Goal: Task Accomplishment & Management: Manage account settings

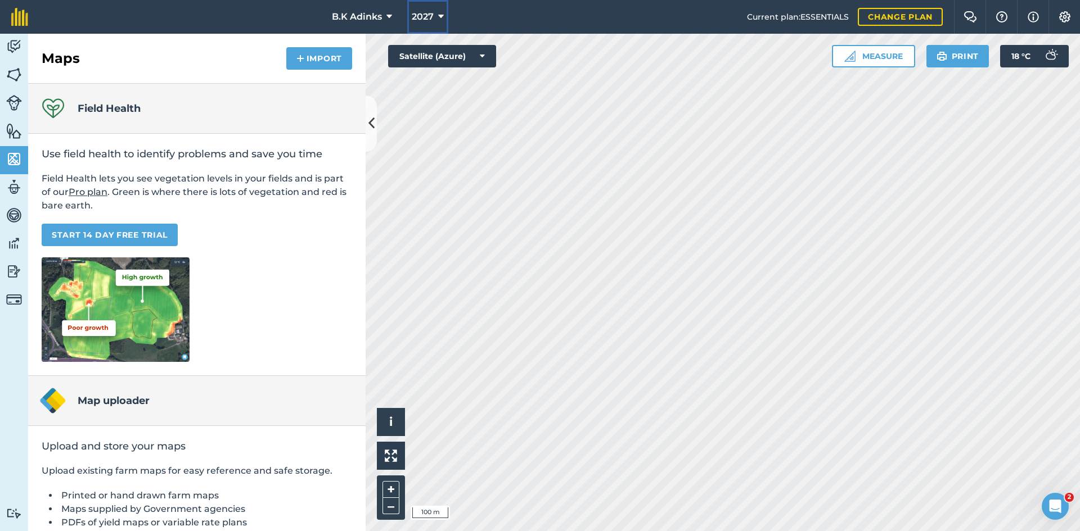
click at [428, 11] on span "2027" at bounding box center [423, 16] width 22 height 13
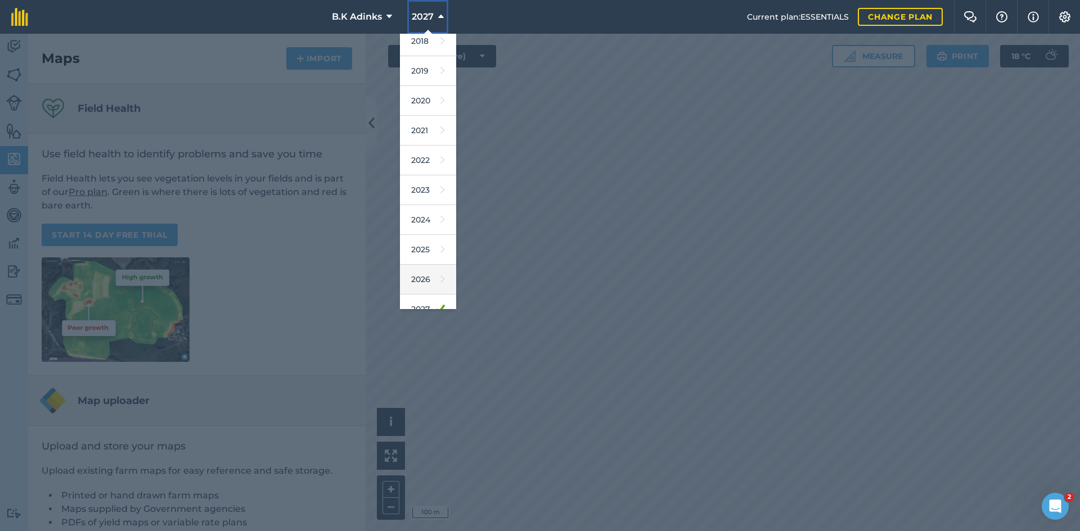
scroll to position [52, 0]
click at [426, 261] on link "2026" at bounding box center [428, 265] width 56 height 30
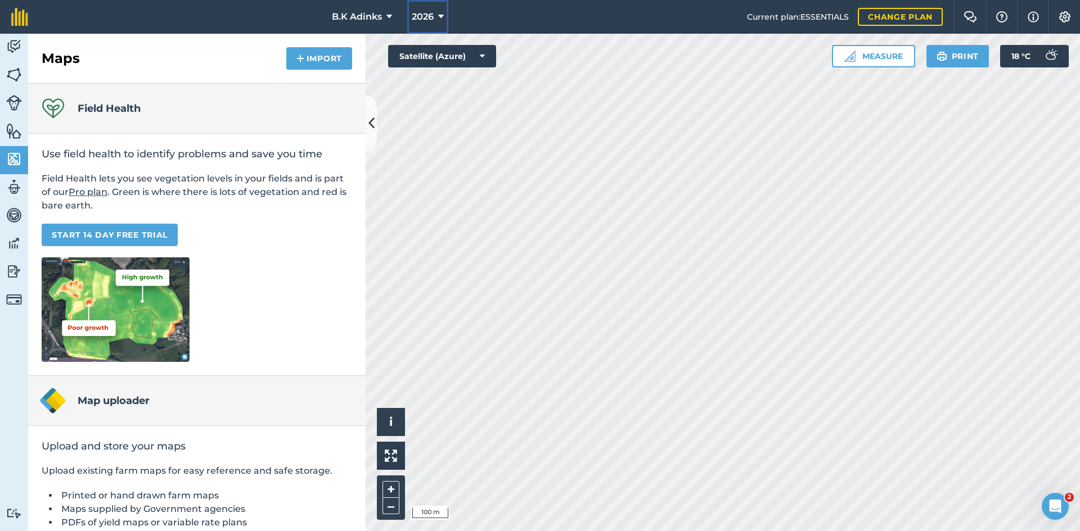
click at [430, 18] on span "2026" at bounding box center [423, 16] width 22 height 13
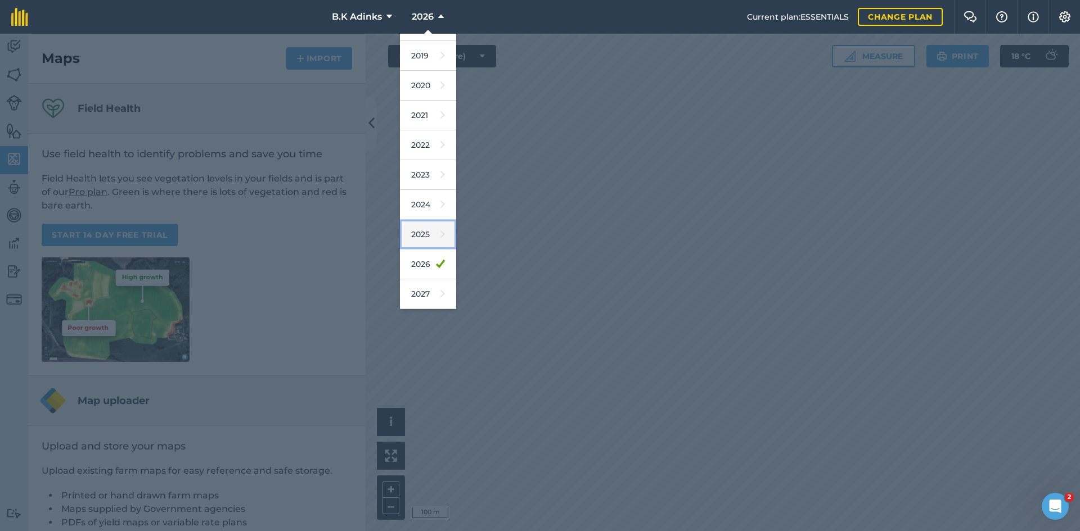
click at [440, 237] on icon at bounding box center [442, 235] width 4 height 16
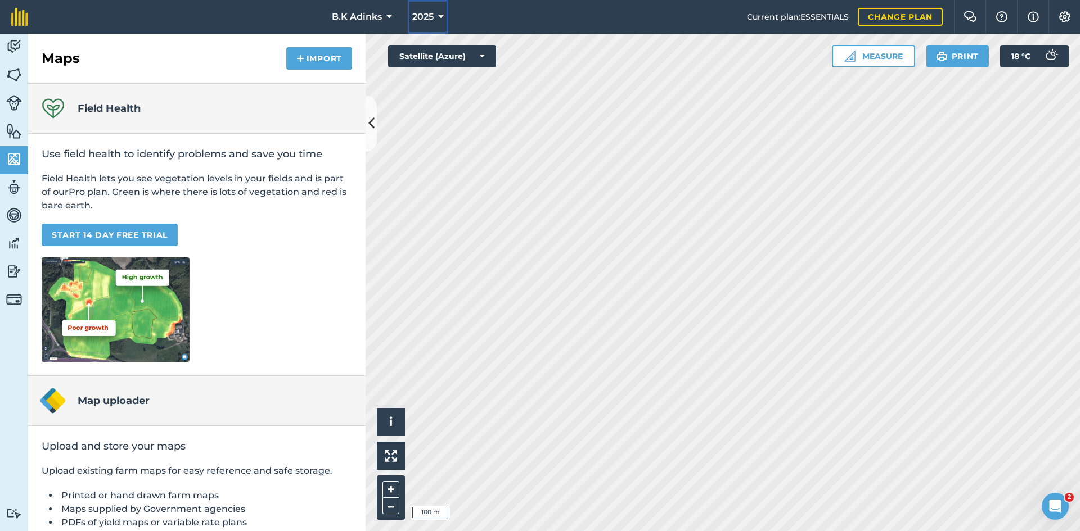
click at [430, 16] on span "2025" at bounding box center [422, 16] width 21 height 13
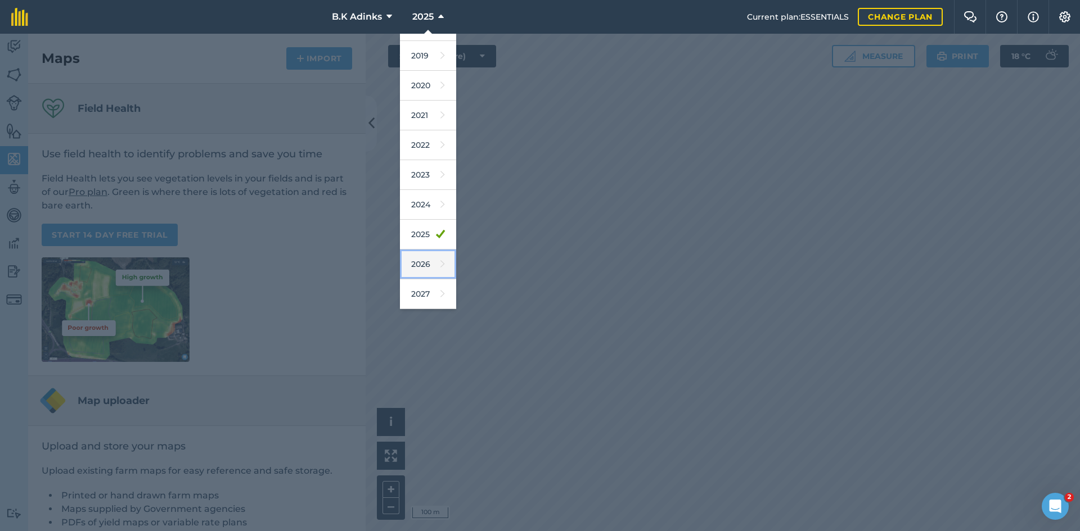
click at [425, 261] on link "2026" at bounding box center [428, 265] width 56 height 30
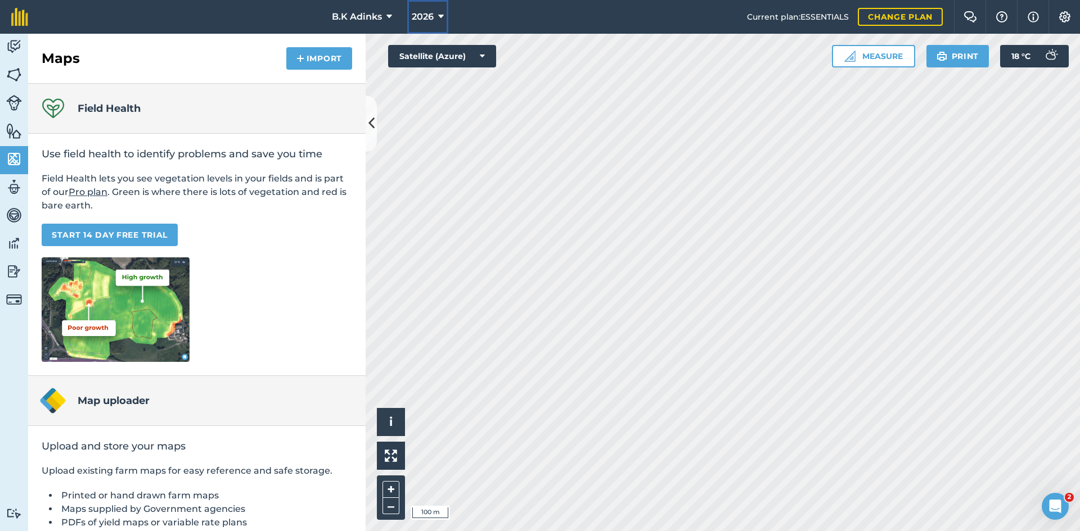
click at [430, 16] on span "2026" at bounding box center [423, 16] width 22 height 13
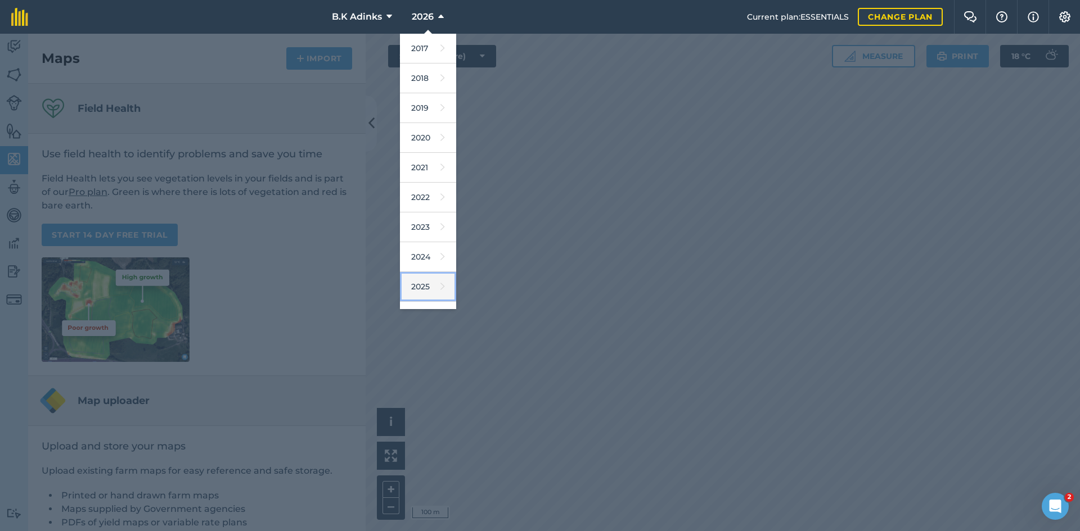
click at [425, 288] on link "2025" at bounding box center [428, 287] width 56 height 30
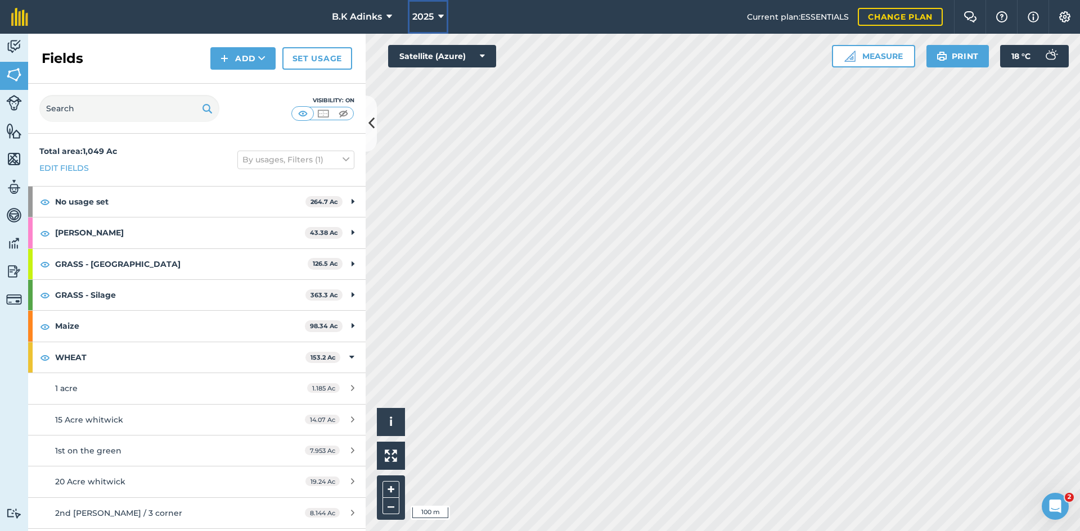
click at [438, 15] on icon at bounding box center [441, 16] width 6 height 13
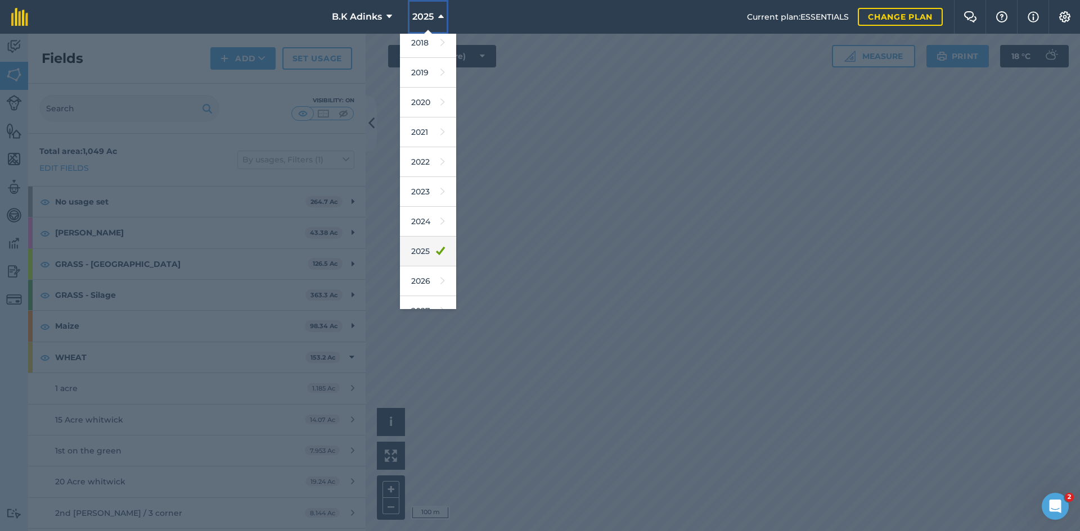
scroll to position [52, 0]
click at [573, 126] on div at bounding box center [540, 283] width 1080 height 498
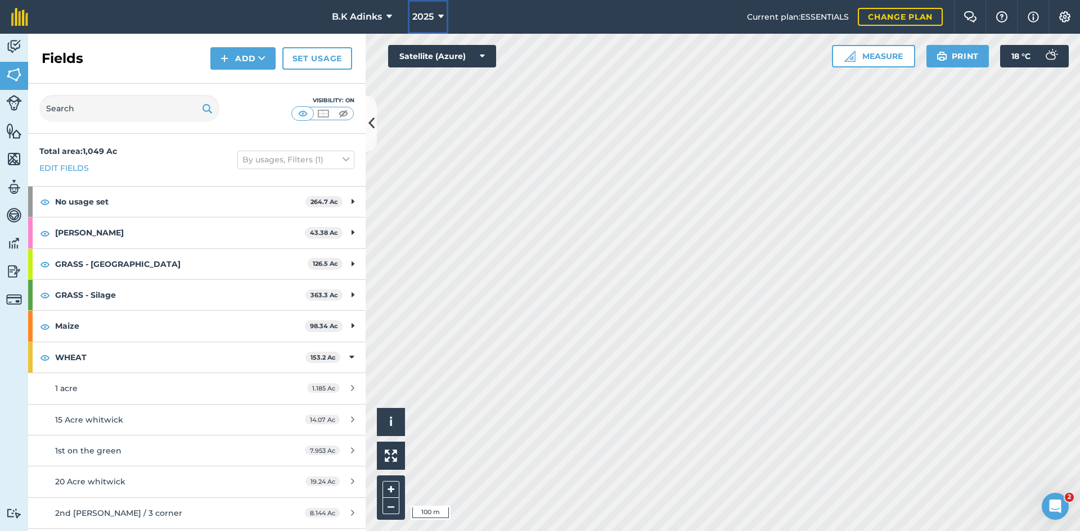
click at [439, 19] on icon at bounding box center [441, 16] width 6 height 13
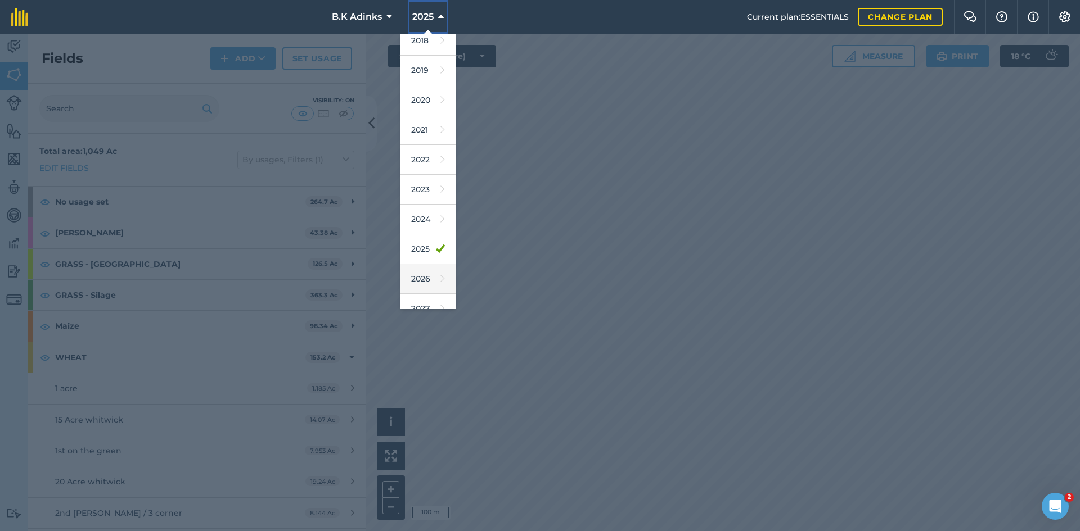
scroll to position [52, 0]
click at [425, 269] on link "2026" at bounding box center [428, 265] width 56 height 30
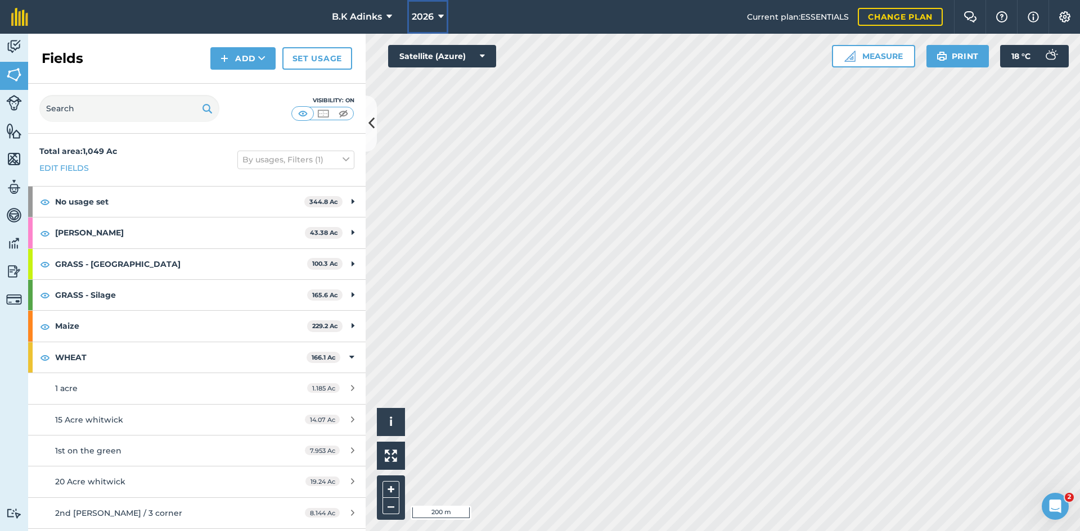
click at [428, 21] on span "2026" at bounding box center [423, 16] width 22 height 13
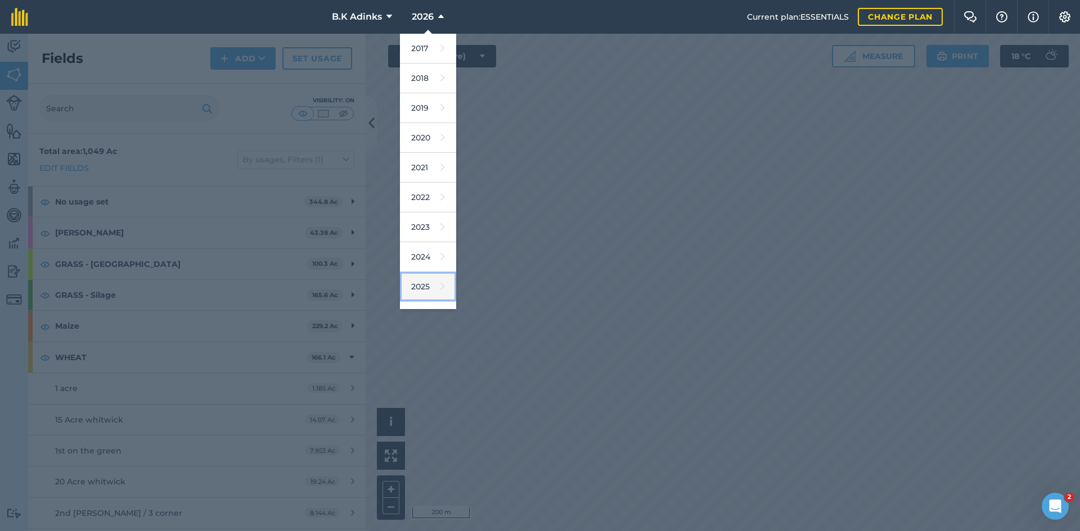
click at [419, 286] on link "2025" at bounding box center [428, 287] width 56 height 30
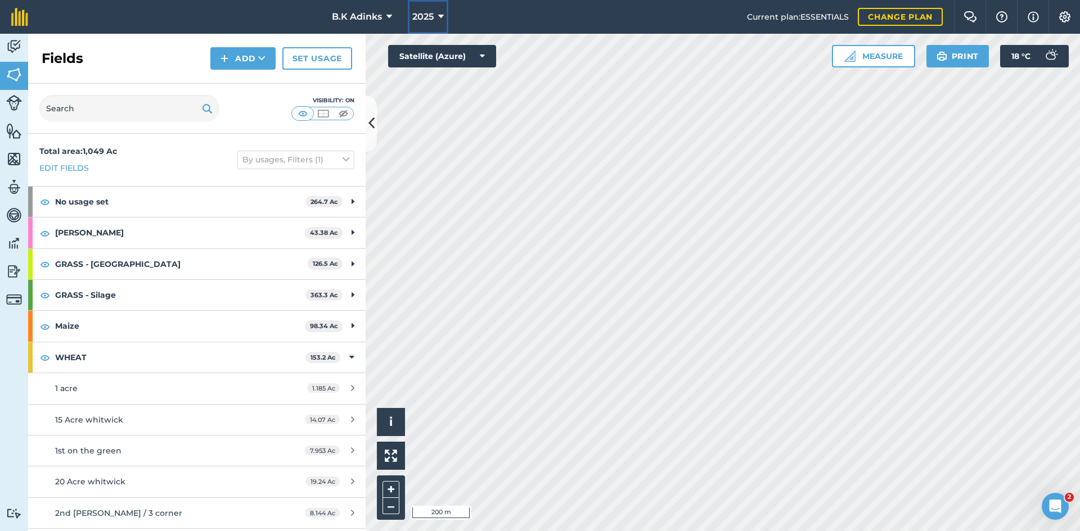
click at [419, 19] on span "2025" at bounding box center [422, 16] width 21 height 13
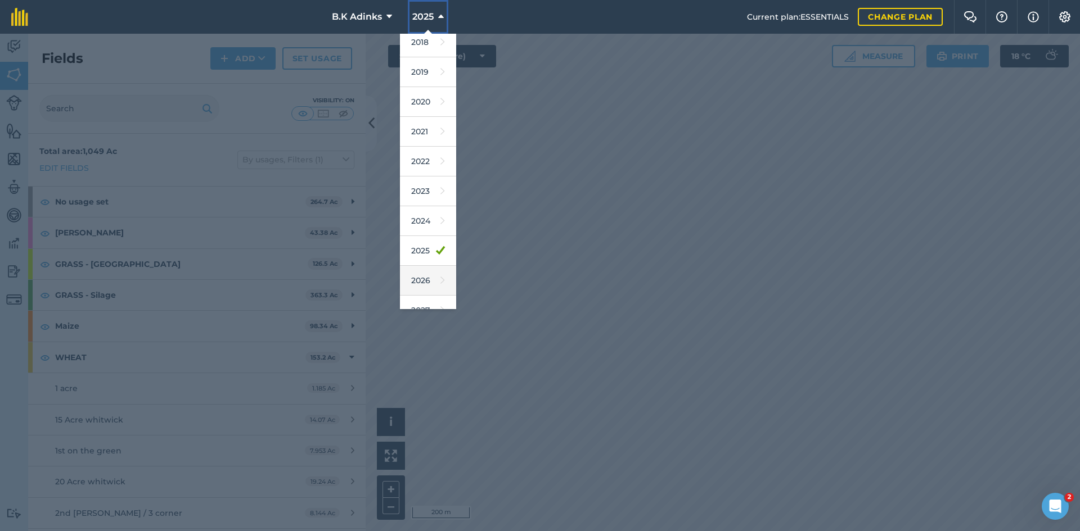
scroll to position [52, 0]
click at [425, 265] on link "2026" at bounding box center [428, 265] width 56 height 30
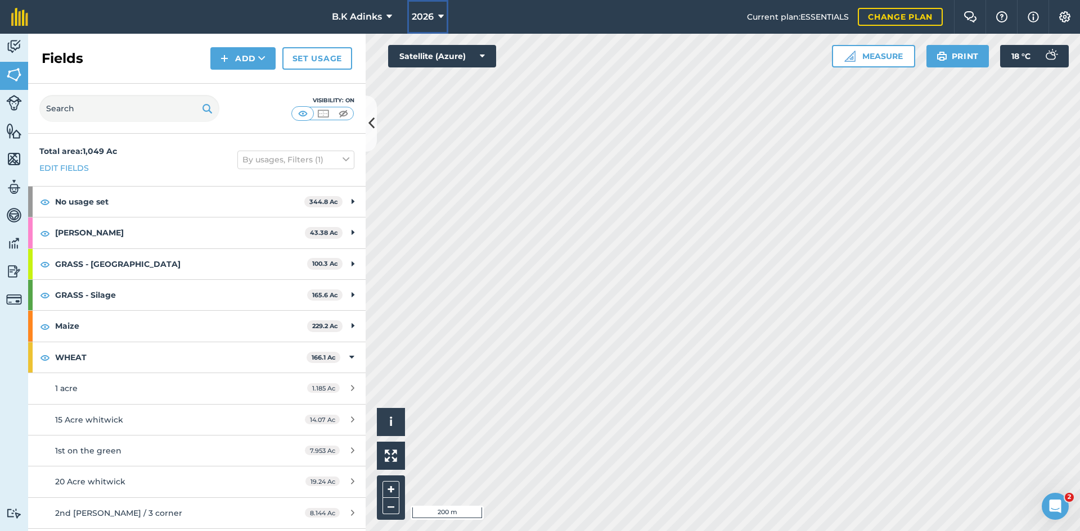
click at [421, 15] on span "2026" at bounding box center [423, 16] width 22 height 13
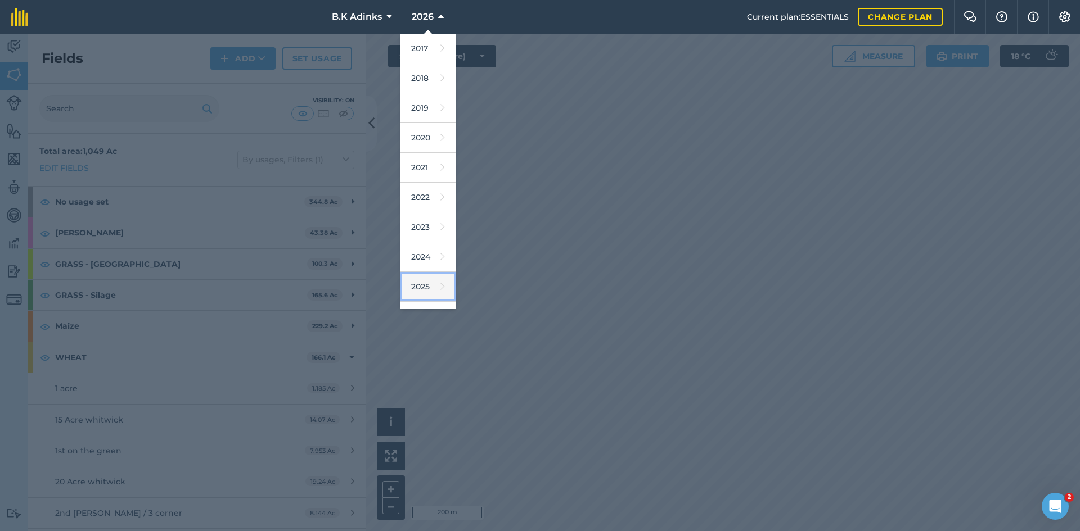
click at [430, 286] on link "2025" at bounding box center [428, 287] width 56 height 30
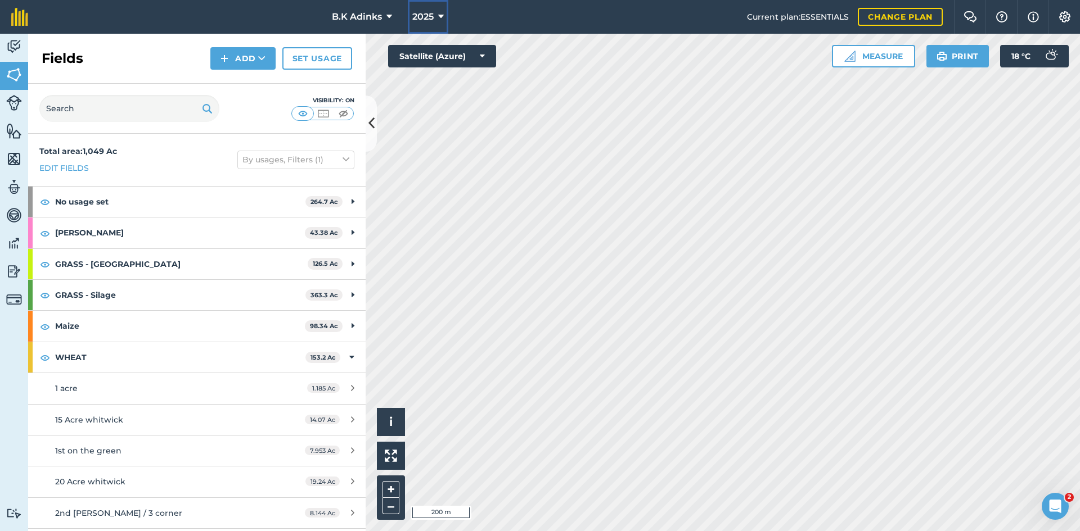
click at [435, 13] on button "2025" at bounding box center [428, 17] width 40 height 34
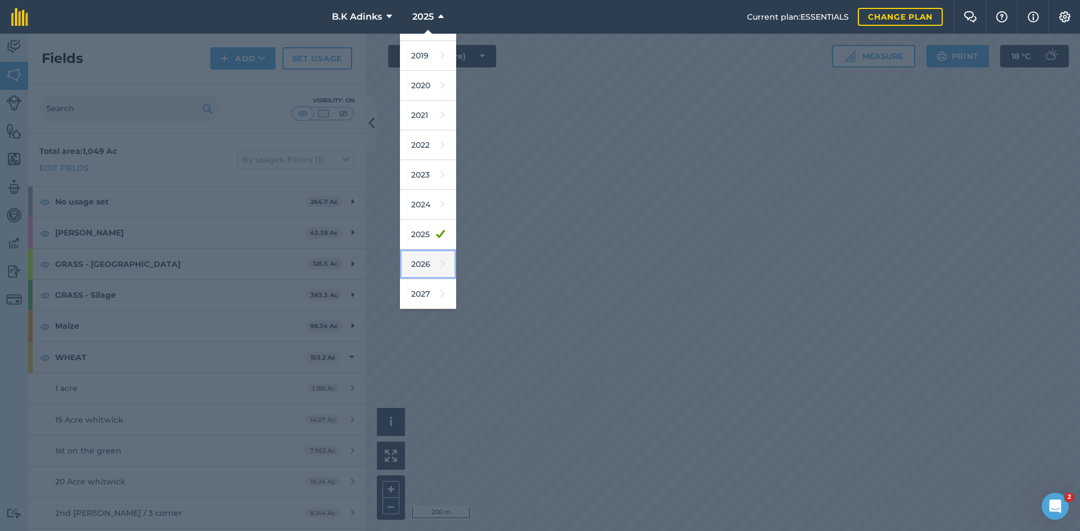
click at [421, 264] on link "2026" at bounding box center [428, 265] width 56 height 30
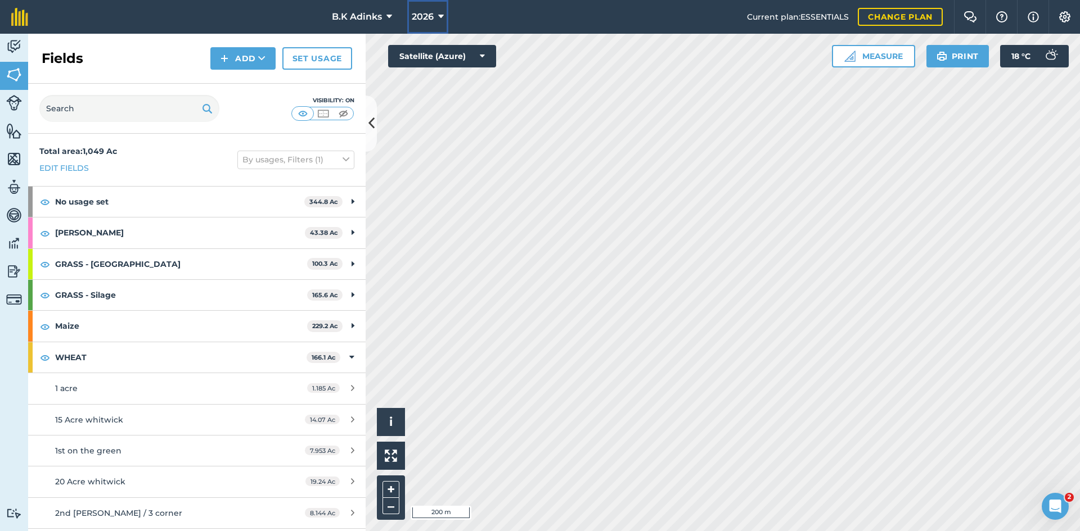
click at [440, 19] on icon at bounding box center [441, 16] width 6 height 13
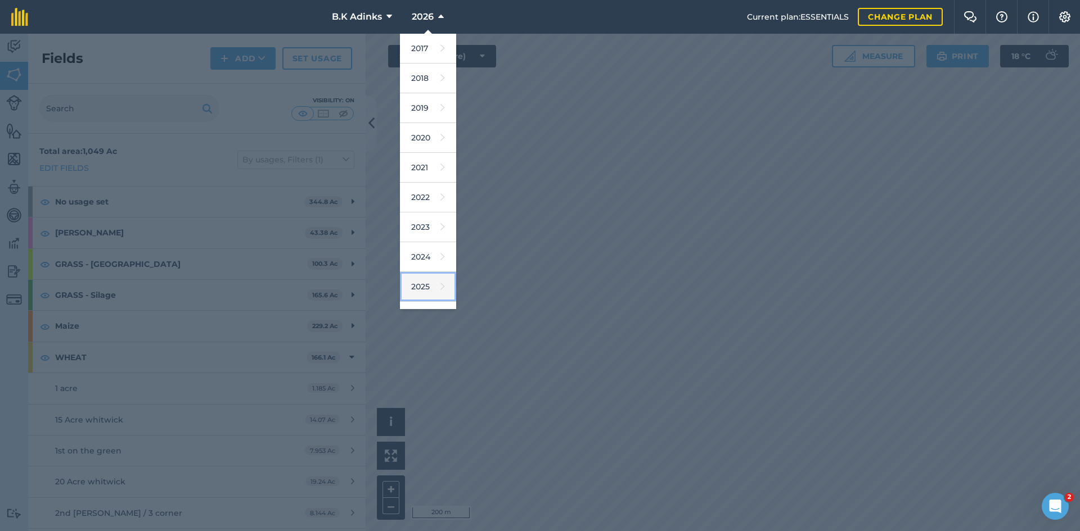
click at [423, 285] on link "2025" at bounding box center [428, 287] width 56 height 30
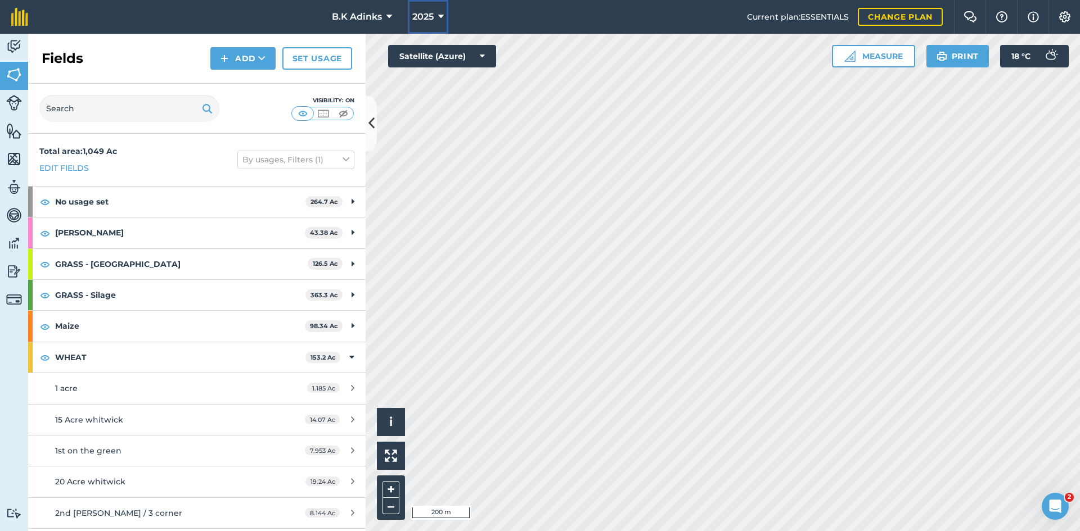
click at [421, 18] on span "2025" at bounding box center [422, 16] width 21 height 13
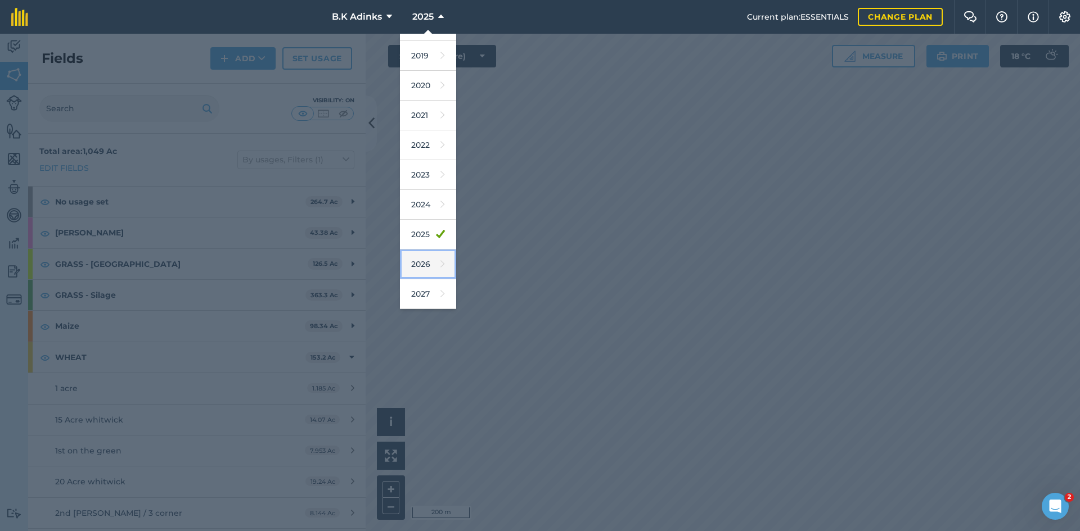
click at [421, 267] on link "2026" at bounding box center [428, 265] width 56 height 30
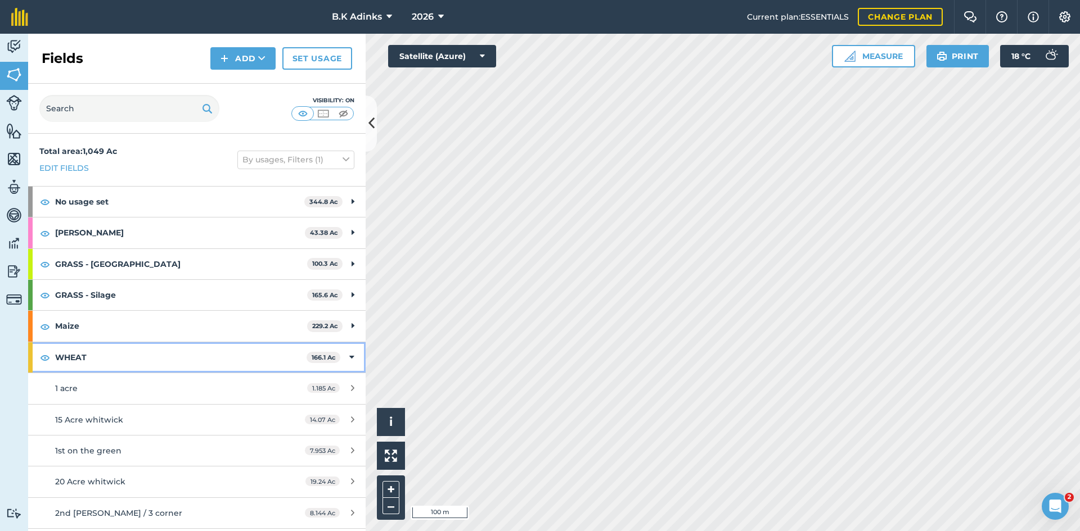
click at [349, 352] on icon at bounding box center [351, 357] width 5 height 12
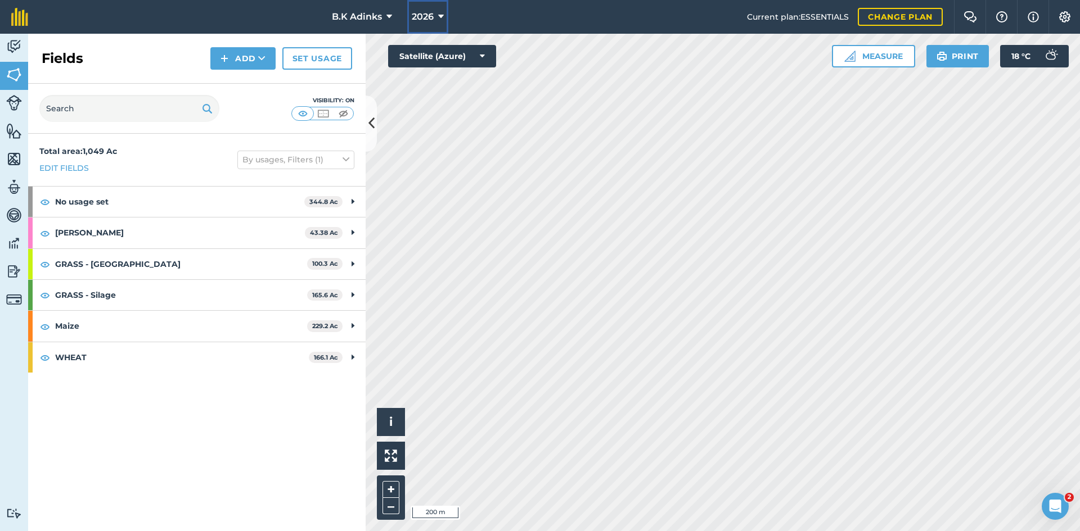
click at [434, 15] on button "2026" at bounding box center [427, 17] width 41 height 34
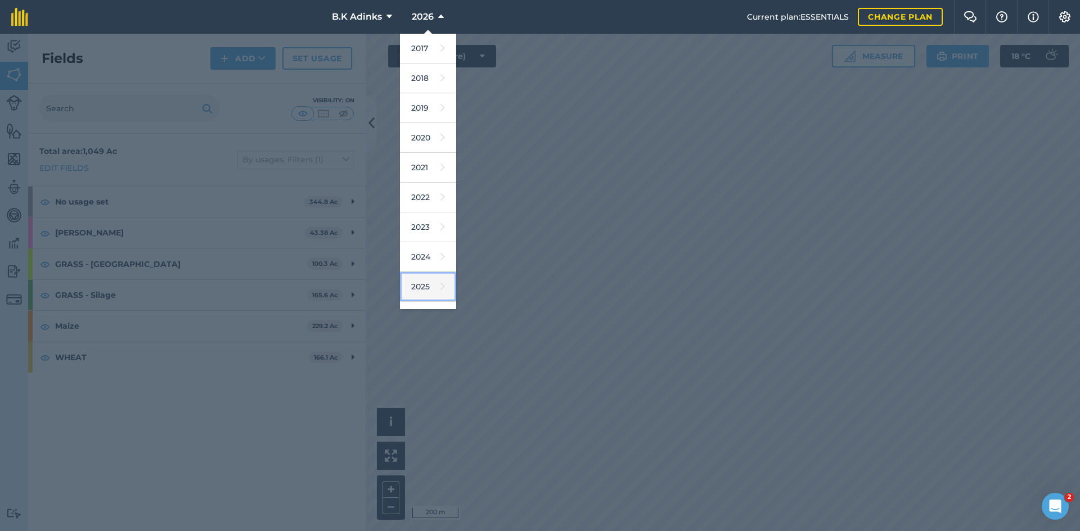
click at [440, 287] on icon at bounding box center [442, 287] width 4 height 16
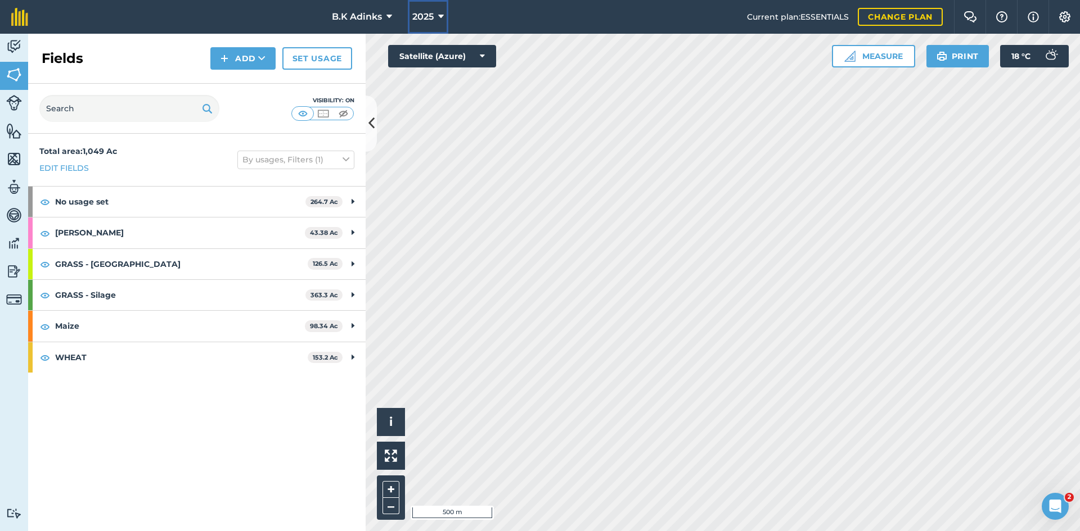
click at [435, 13] on button "2025" at bounding box center [428, 17] width 40 height 34
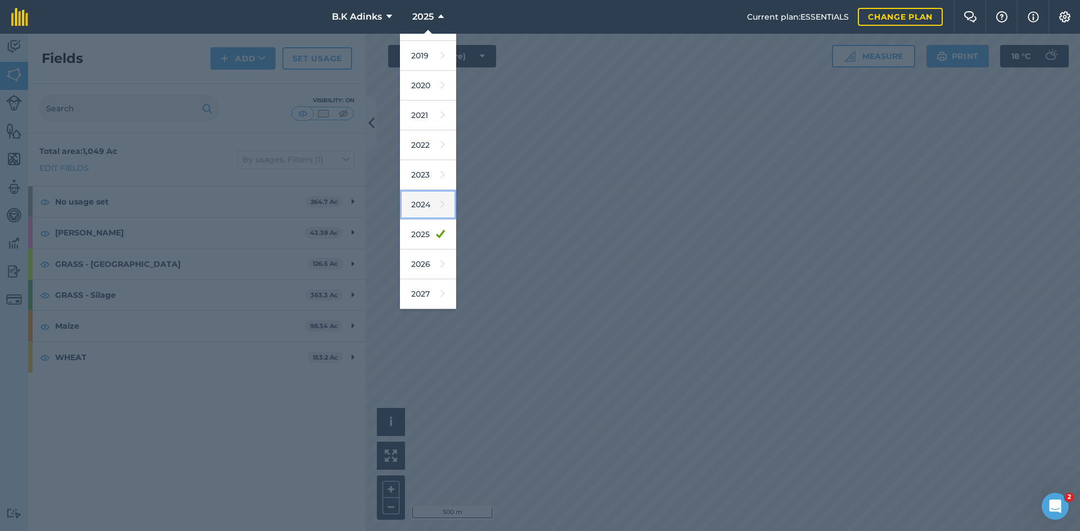
click at [427, 205] on link "2024" at bounding box center [428, 205] width 56 height 30
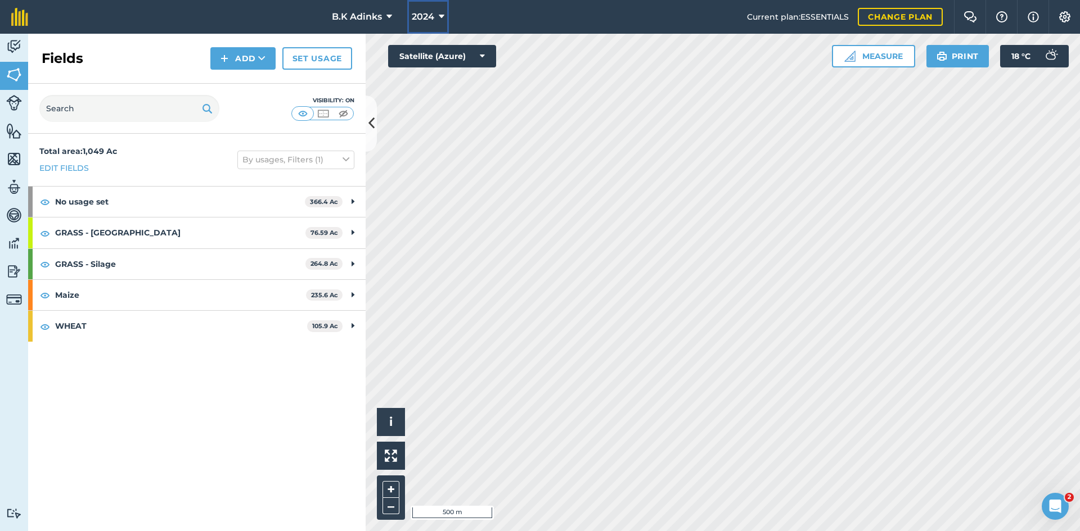
click at [441, 19] on icon at bounding box center [442, 16] width 6 height 13
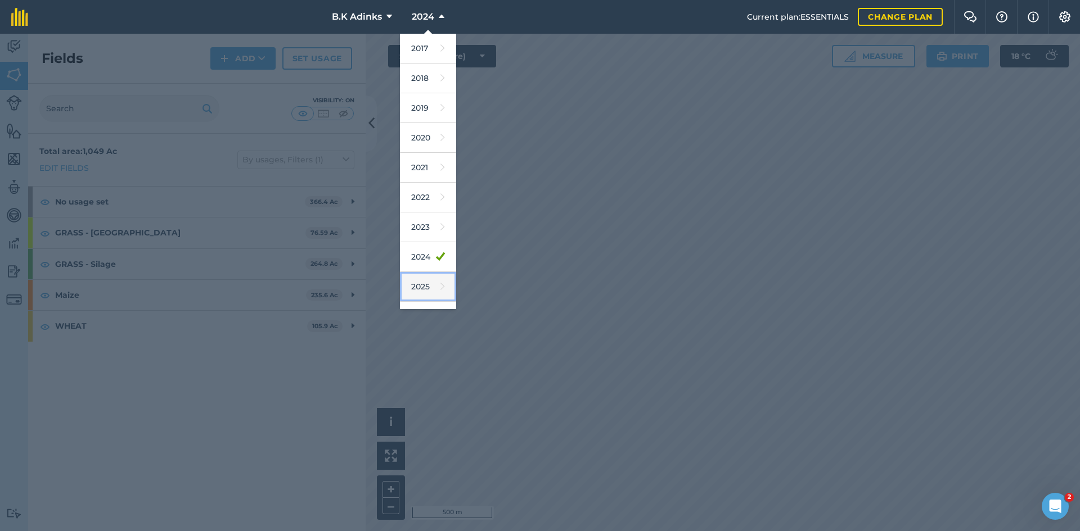
click at [428, 290] on link "2025" at bounding box center [428, 287] width 56 height 30
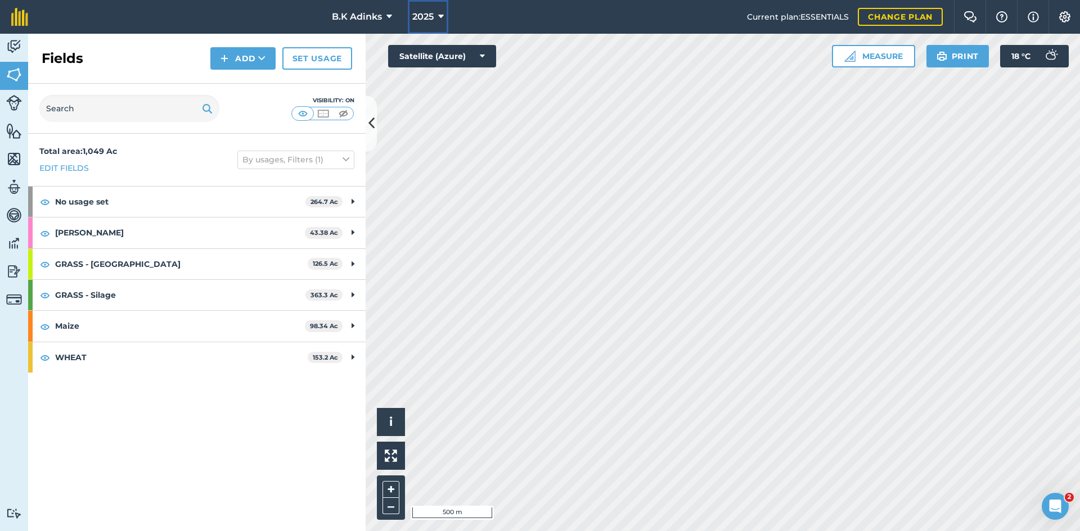
click at [438, 11] on icon at bounding box center [441, 16] width 6 height 13
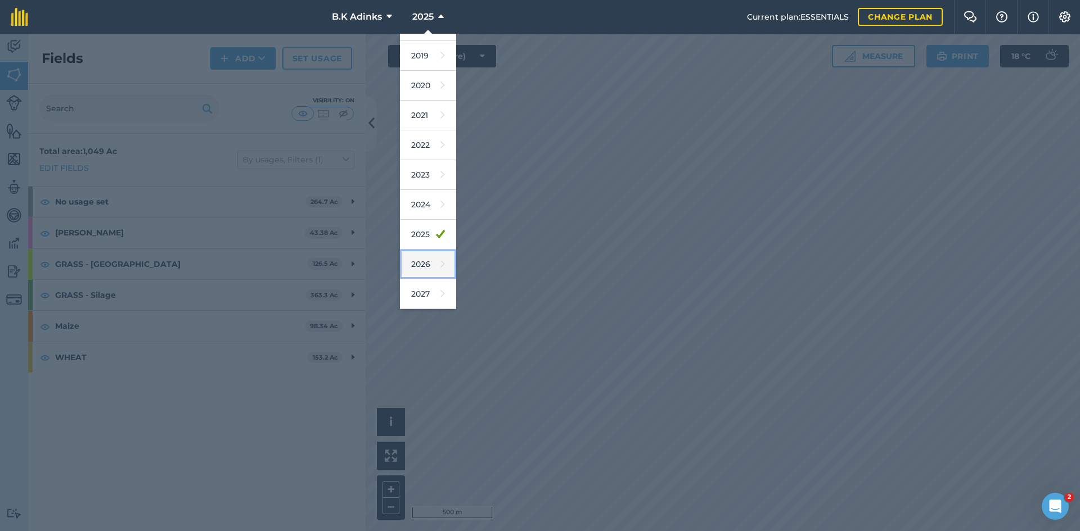
click at [426, 266] on link "2026" at bounding box center [428, 265] width 56 height 30
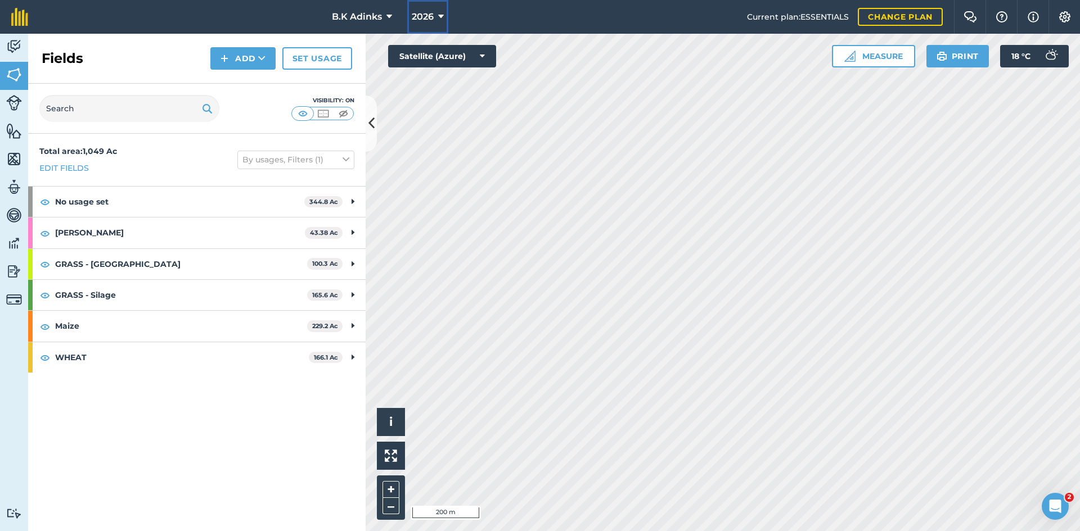
click at [438, 12] on icon at bounding box center [441, 16] width 6 height 13
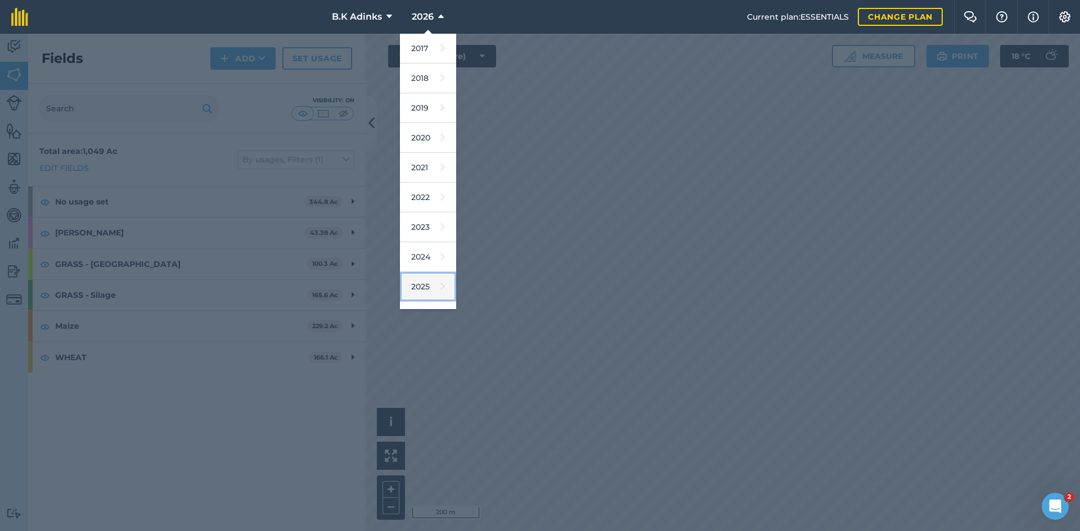
click at [426, 281] on link "2025" at bounding box center [428, 287] width 56 height 30
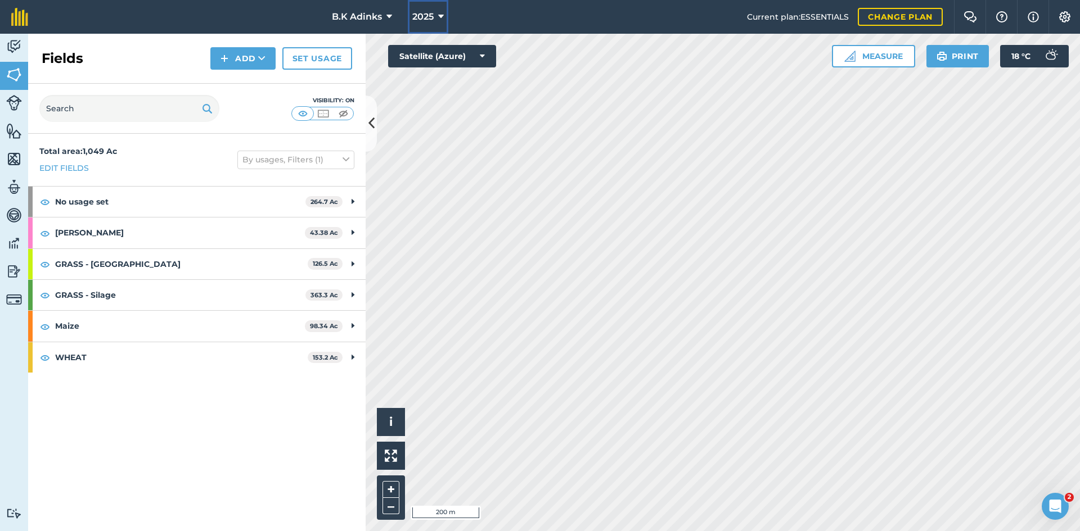
click at [423, 13] on span "2025" at bounding box center [422, 16] width 21 height 13
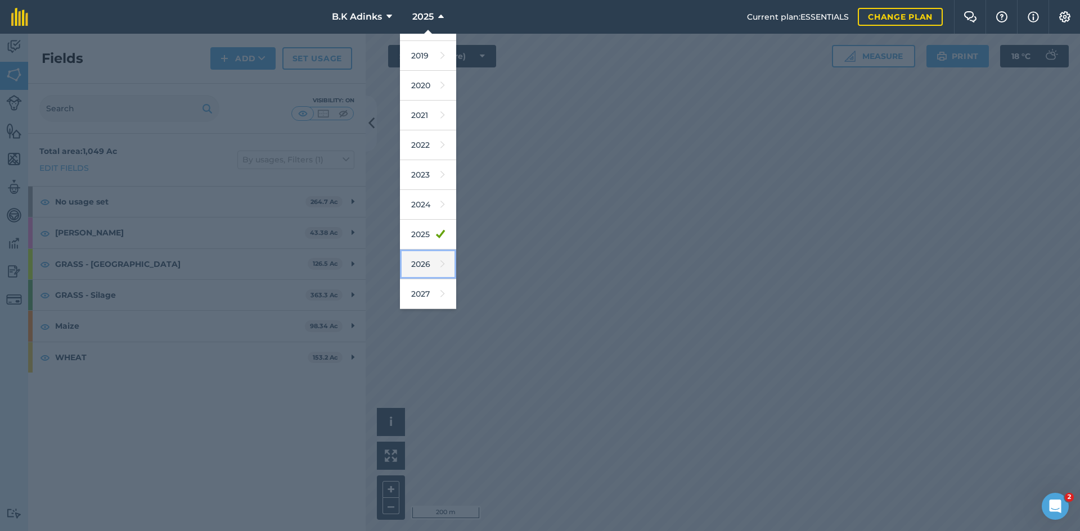
click at [421, 264] on link "2026" at bounding box center [428, 265] width 56 height 30
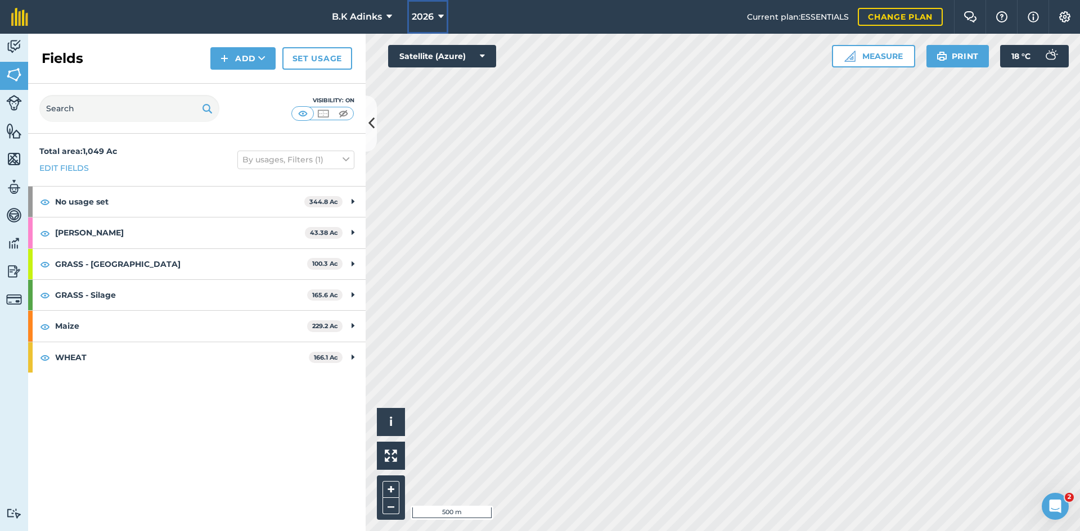
click at [426, 17] on span "2026" at bounding box center [423, 16] width 22 height 13
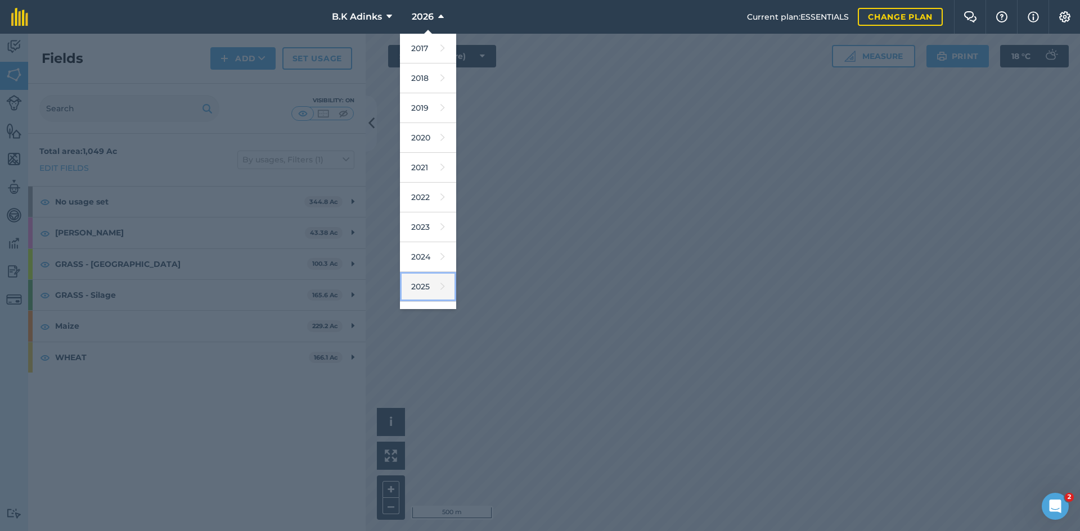
click at [426, 290] on link "2025" at bounding box center [428, 287] width 56 height 30
